Goal: Information Seeking & Learning: Understand process/instructions

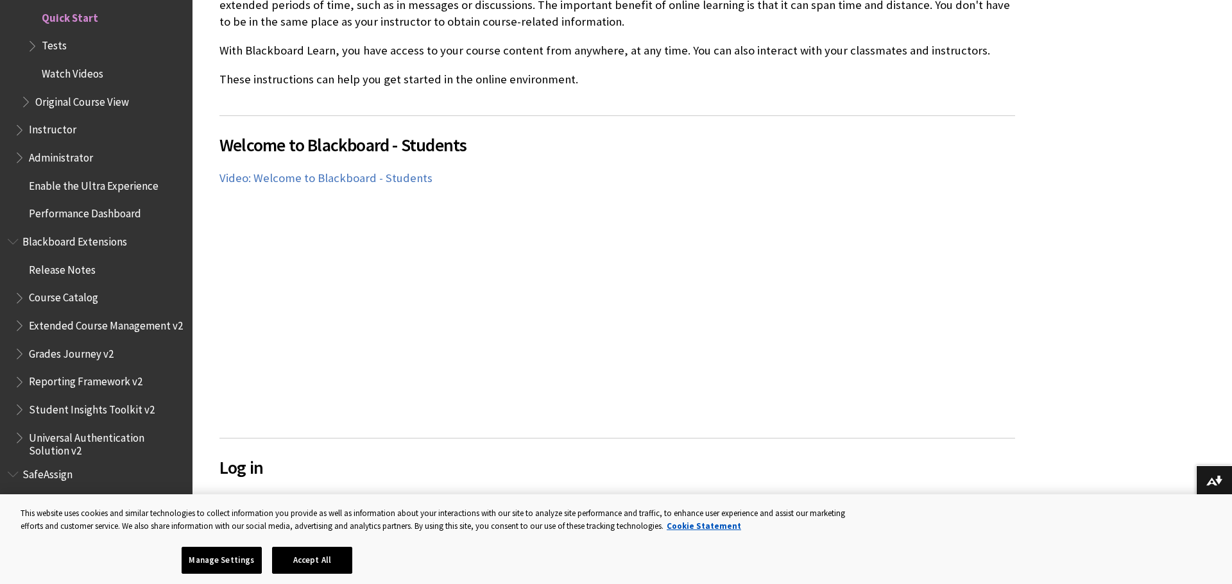
scroll to position [1773, 0]
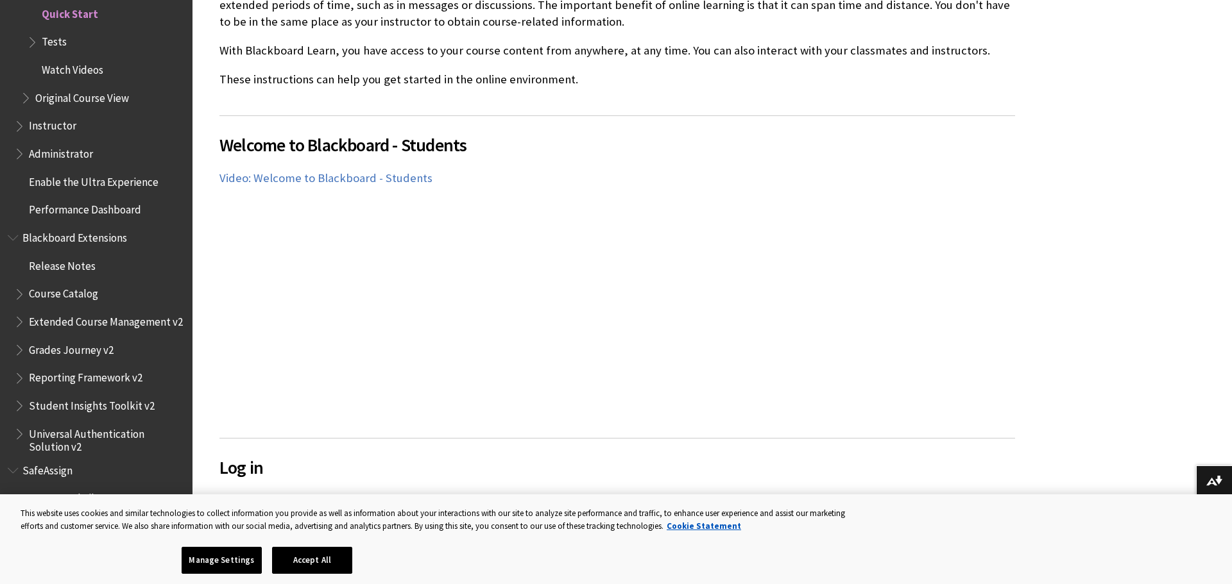
click at [80, 296] on ul "Release Notes Course Catalog Extended Course Management v2 Grades Journey v2 Re…" at bounding box center [96, 354] width 177 height 198
click at [26, 293] on span "Course Catalog" at bounding box center [99, 295] width 171 height 22
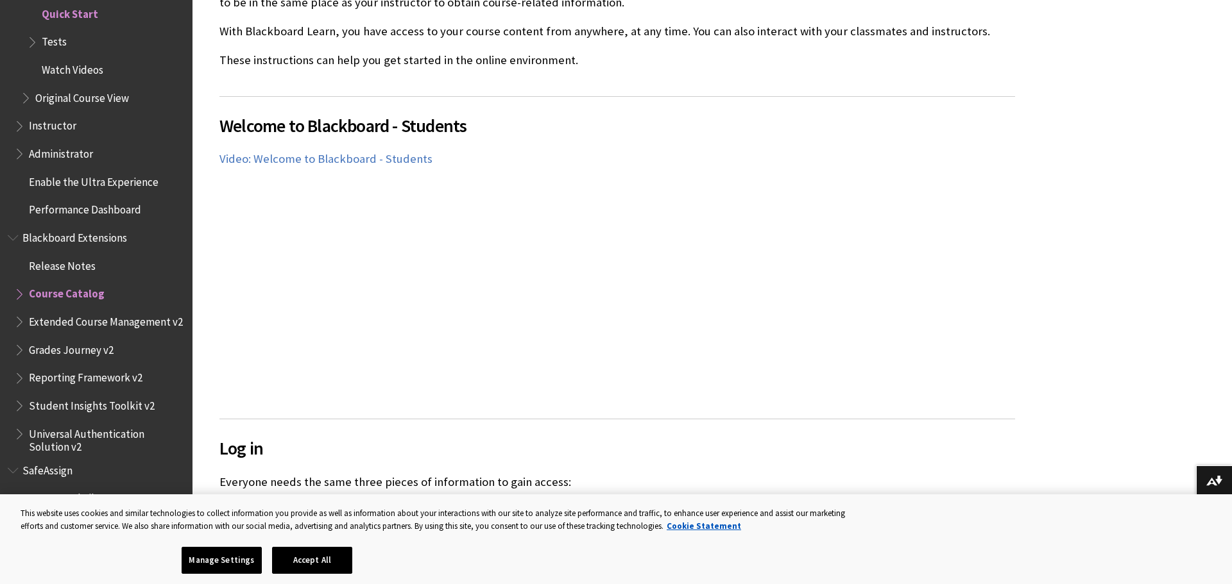
scroll to position [479, 0]
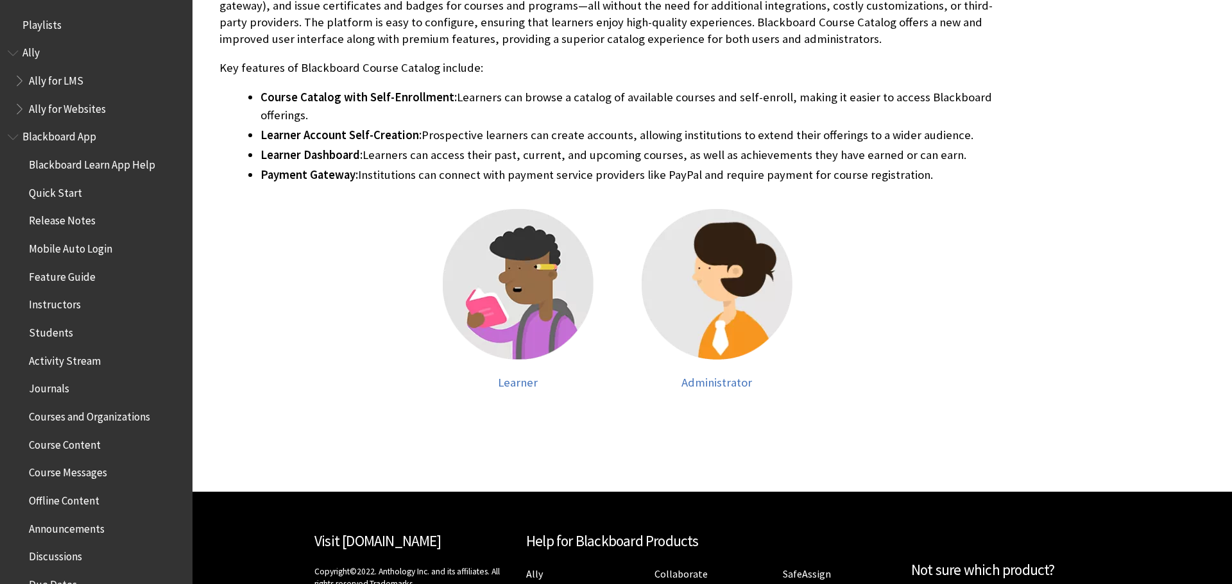
scroll to position [1247, 0]
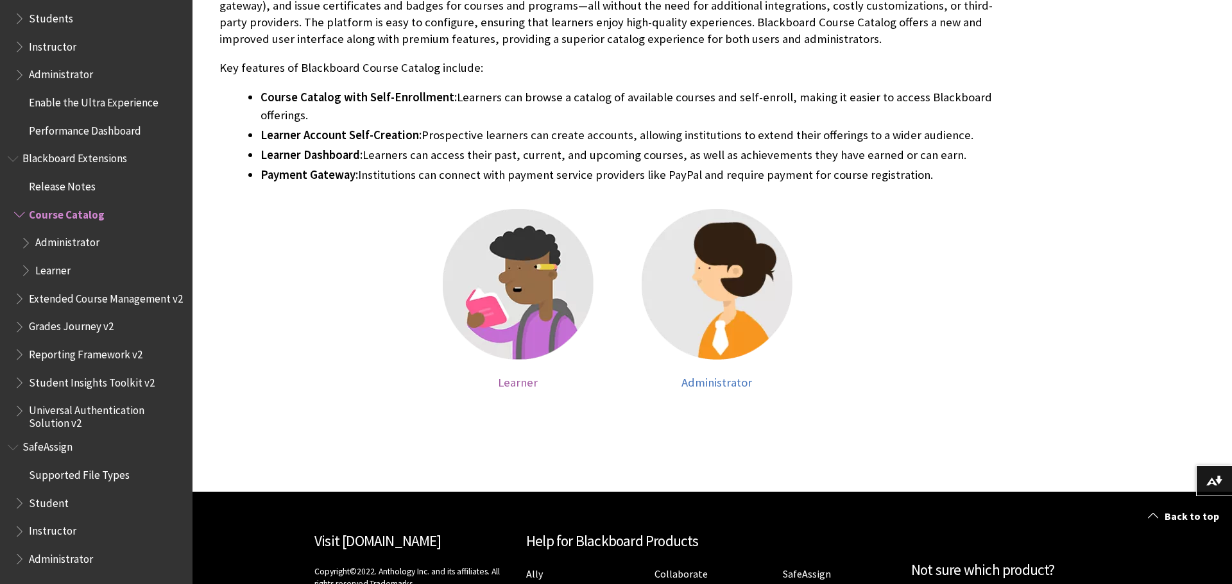
click at [511, 307] on img at bounding box center [518, 284] width 151 height 151
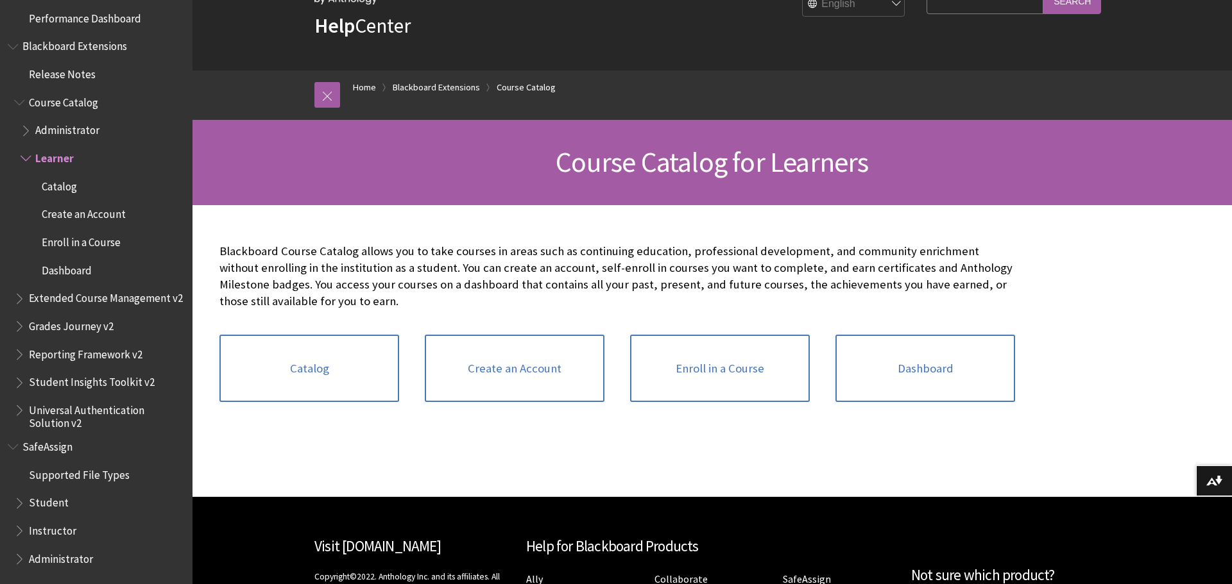
scroll to position [164, 0]
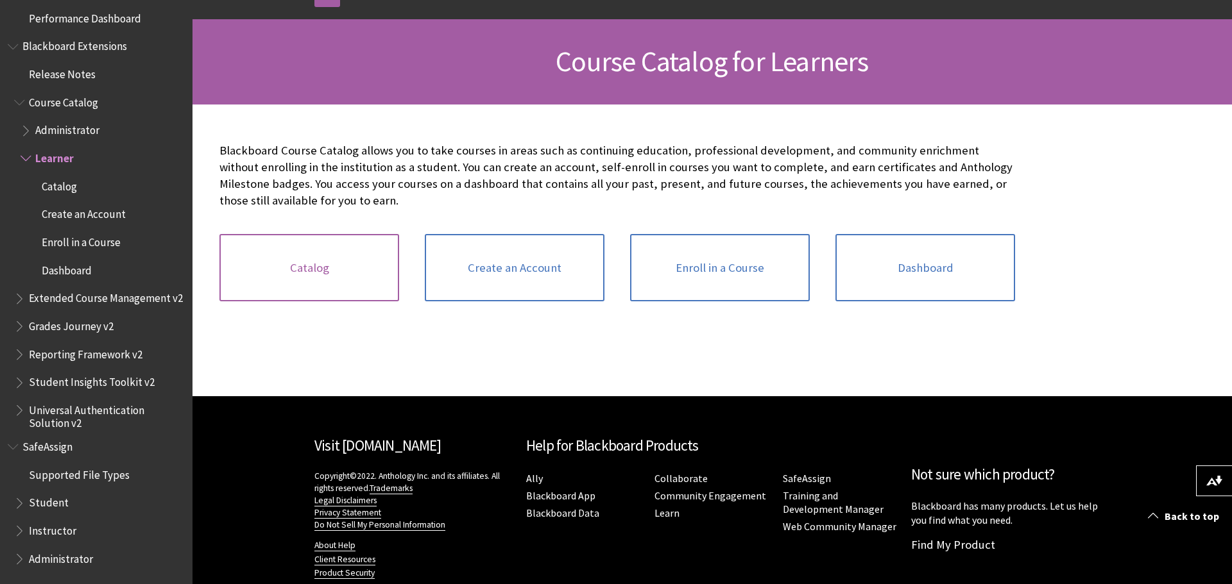
click at [309, 273] on link "Catalog" at bounding box center [309, 268] width 180 height 68
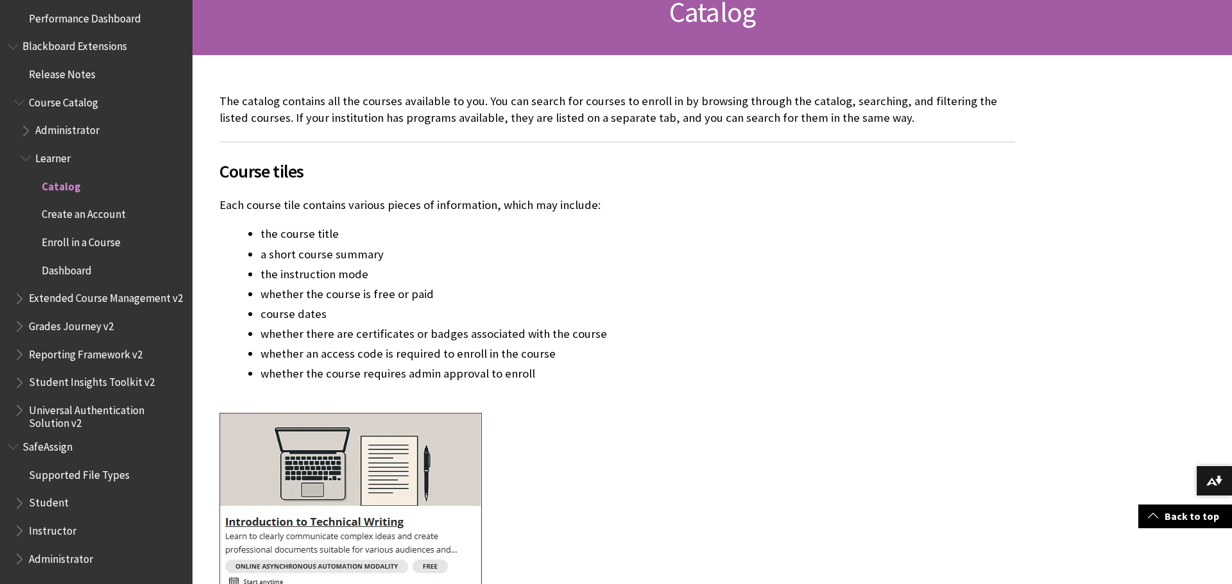
scroll to position [216, 0]
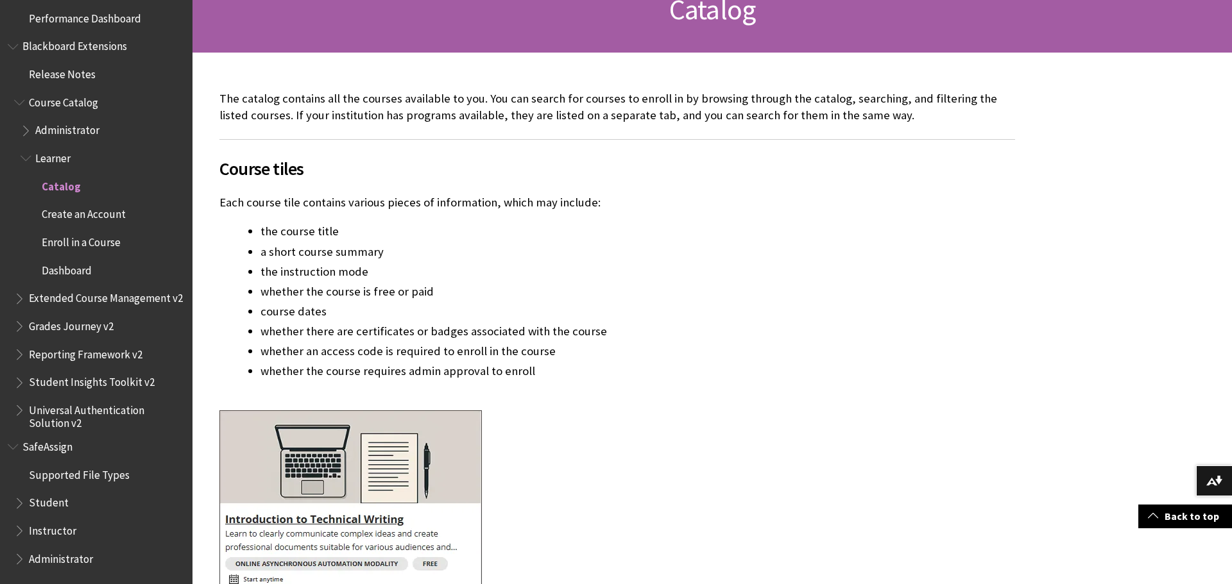
click at [52, 503] on span "Student" at bounding box center [49, 501] width 40 height 17
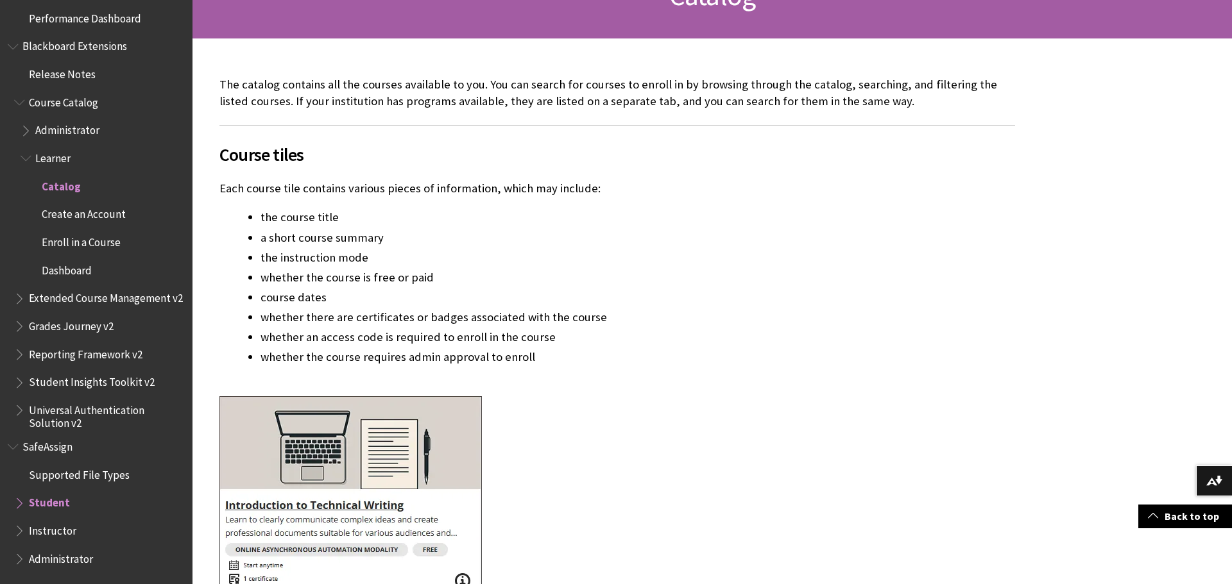
scroll to position [230, 0]
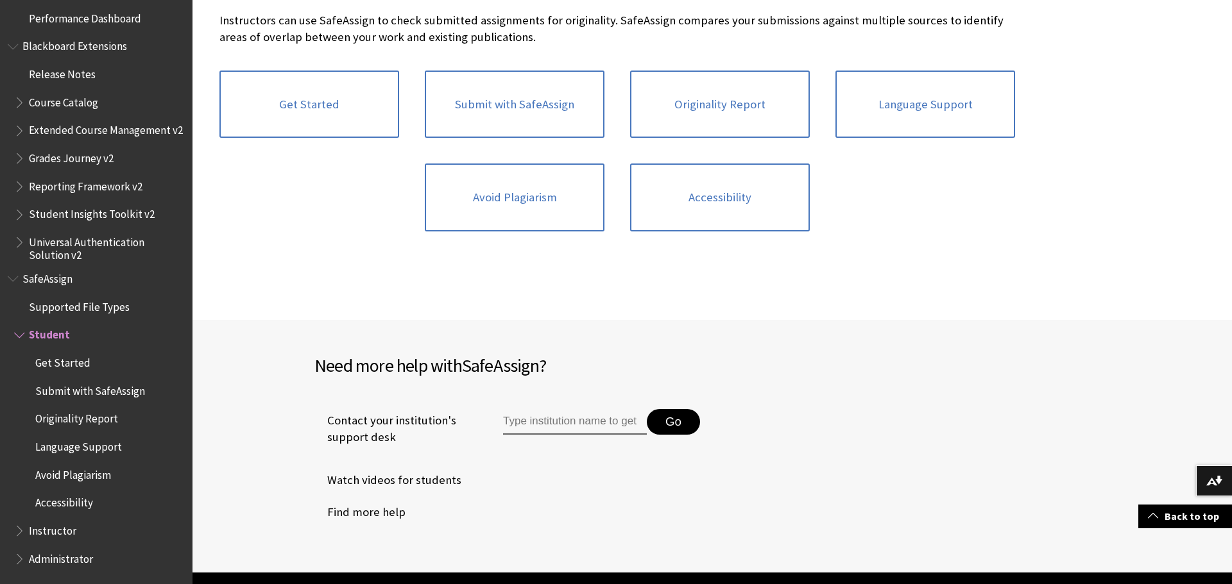
scroll to position [295, 0]
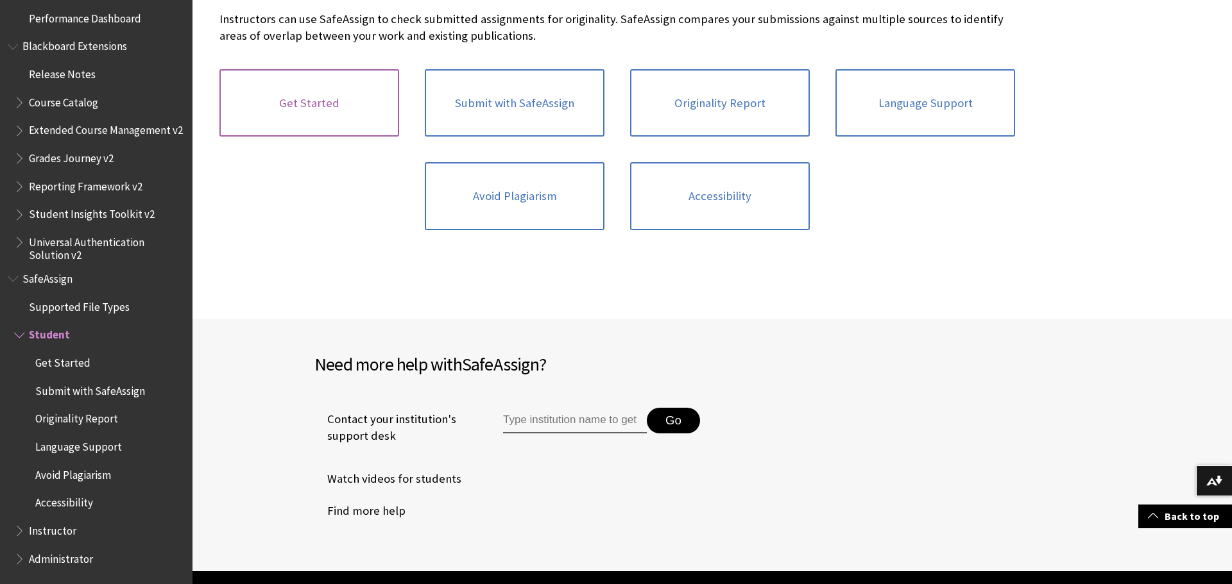
click at [345, 101] on link "Get Started" at bounding box center [309, 103] width 180 height 68
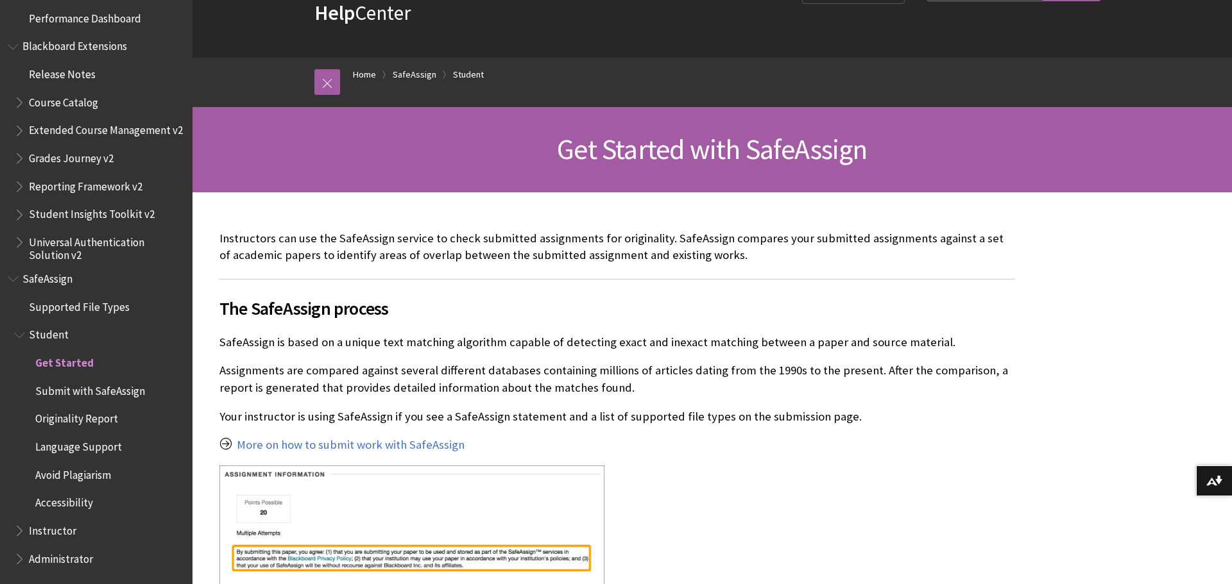
scroll to position [82, 0]
